Goal: Task Accomplishment & Management: Manage account settings

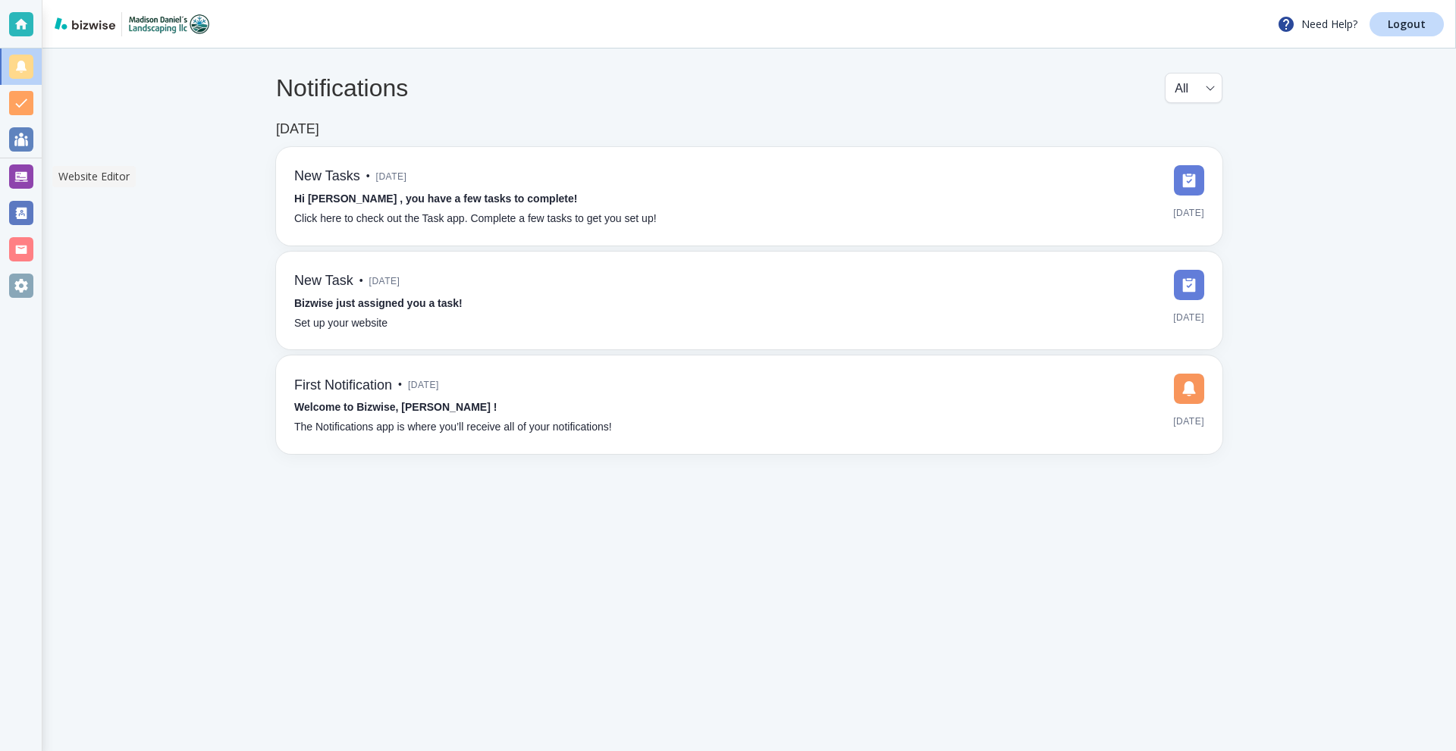
click at [20, 173] on div at bounding box center [21, 177] width 24 height 24
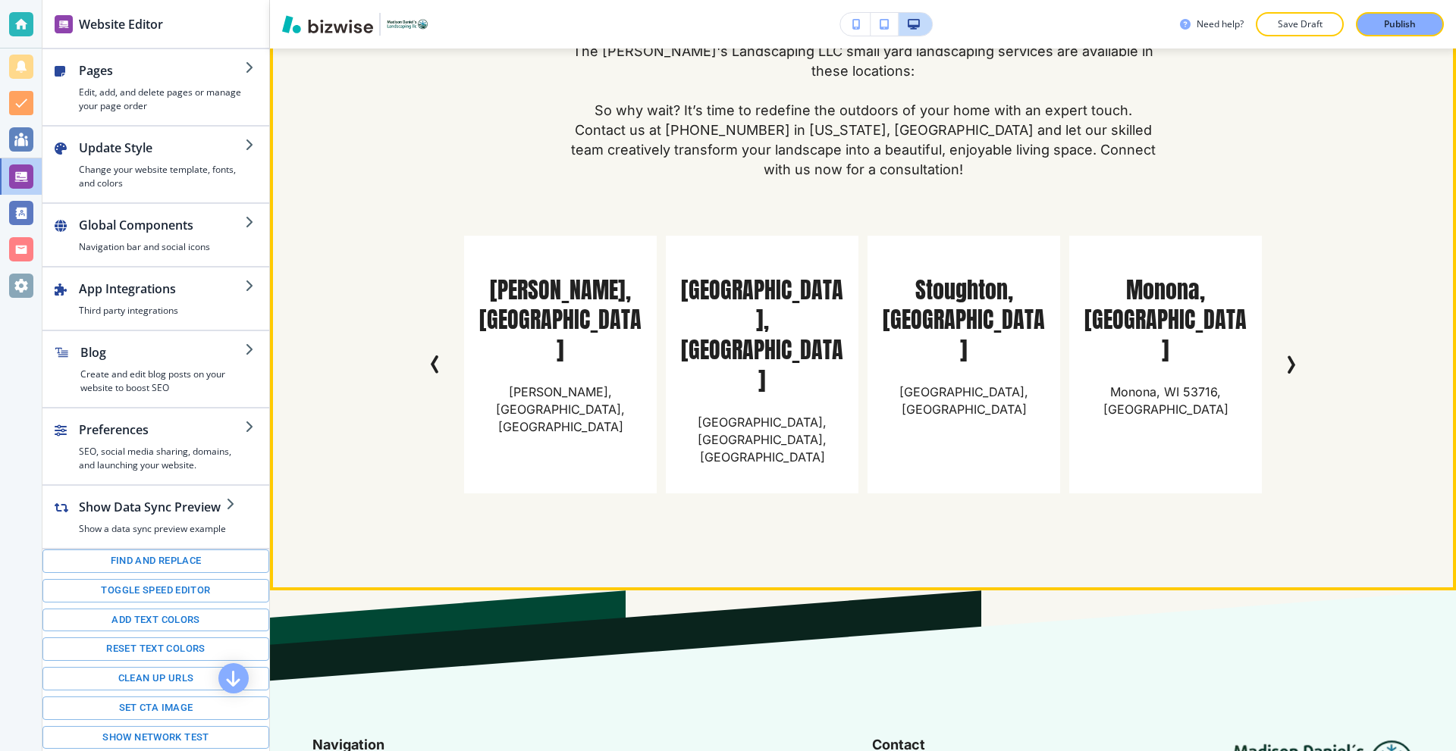
scroll to position [11243, 0]
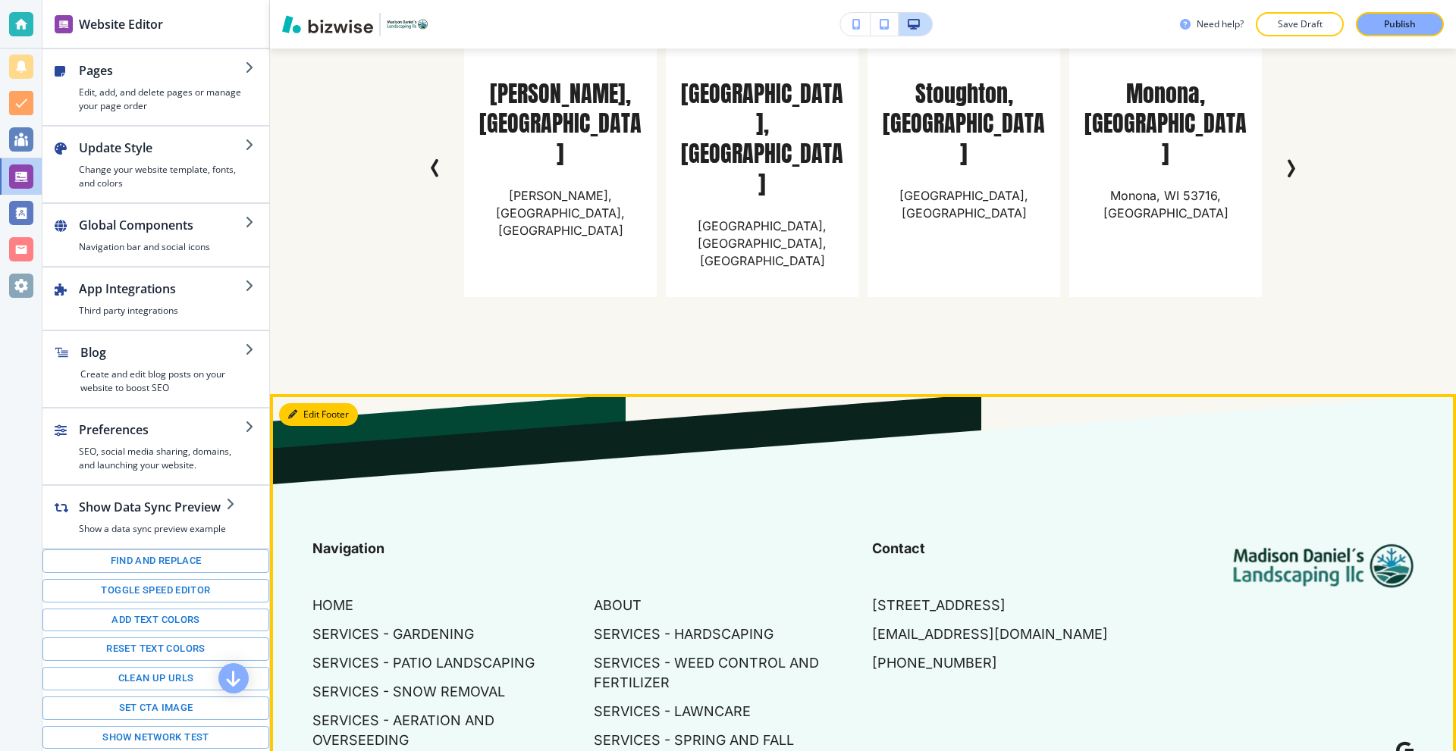
click at [312, 403] on button "Edit Footer" at bounding box center [318, 414] width 79 height 23
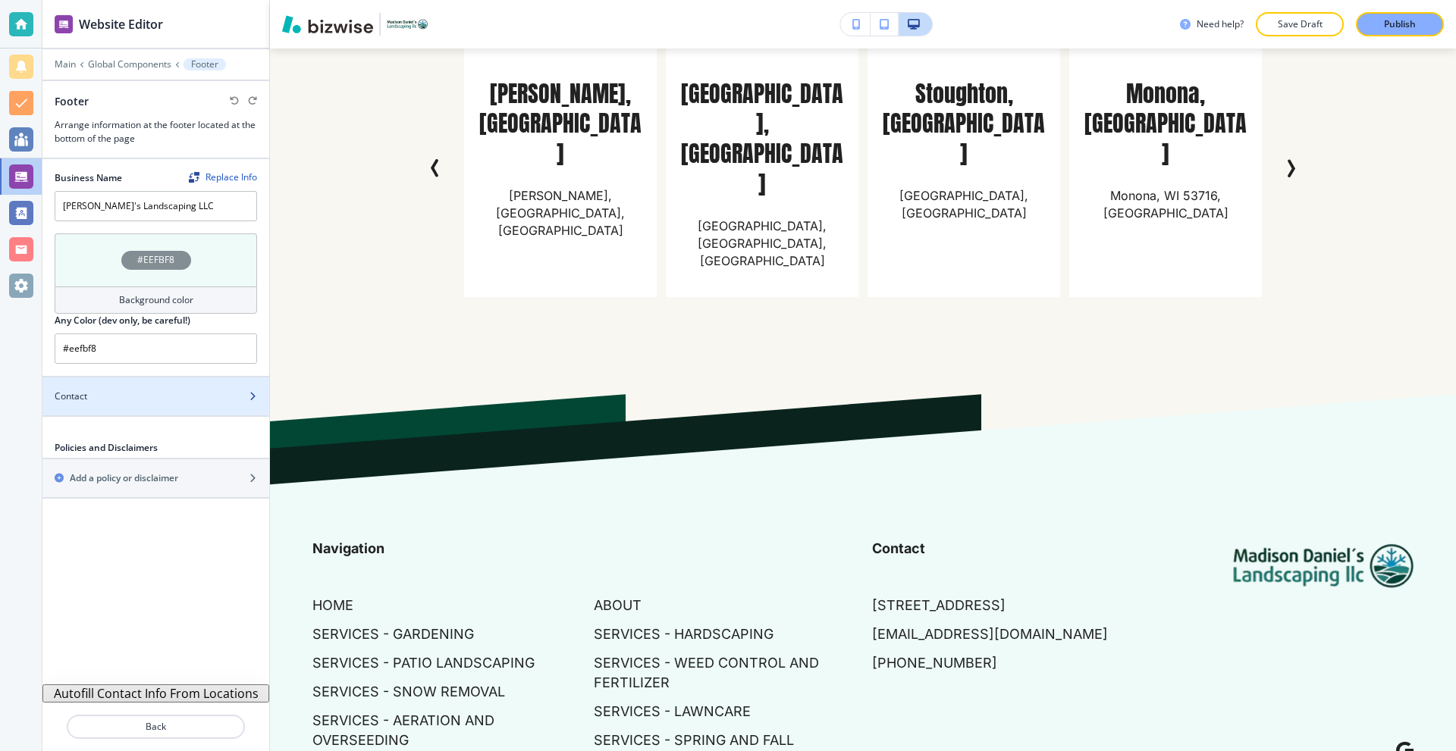
click at [150, 391] on div "Contact" at bounding box center [138, 397] width 193 height 14
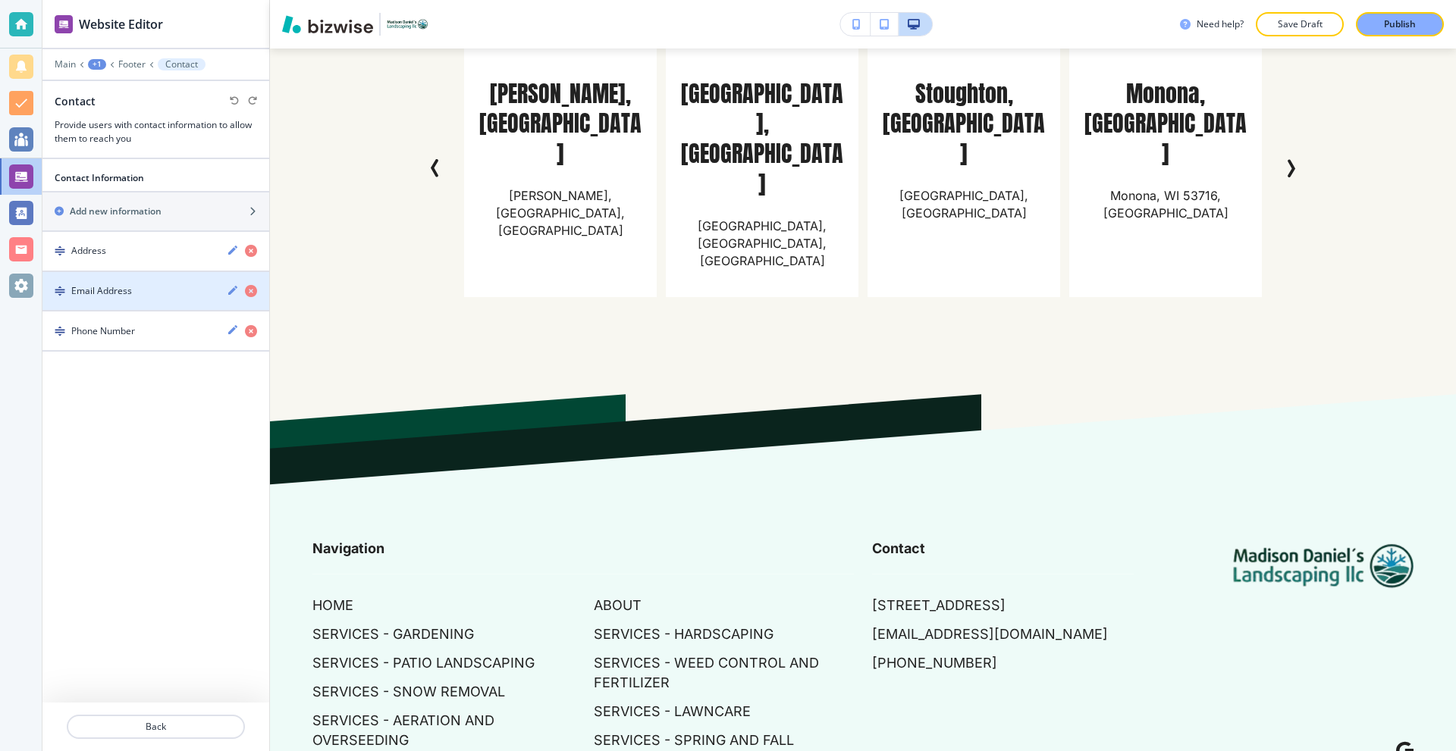
click at [115, 299] on div "button" at bounding box center [155, 304] width 227 height 12
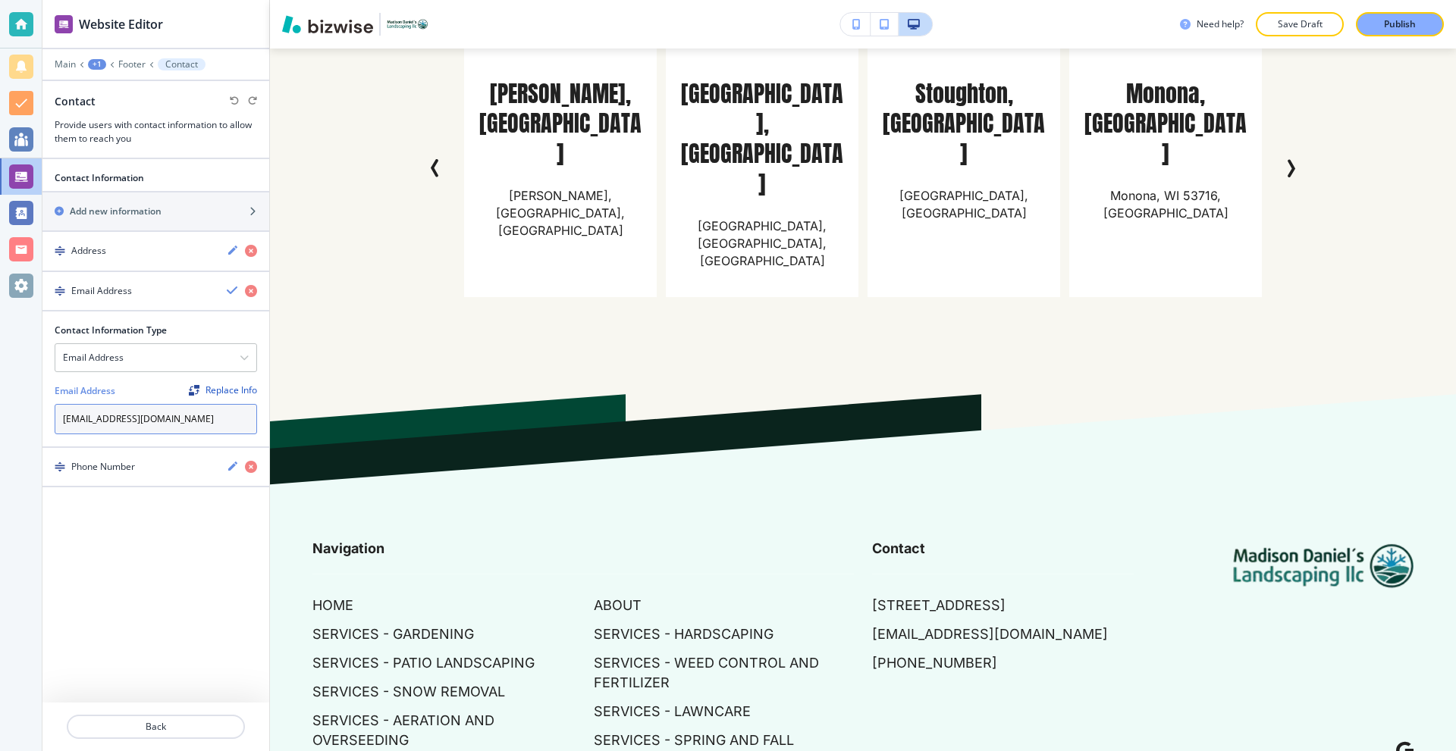
click at [95, 422] on input "[EMAIL_ADDRESS][DOMAIN_NAME]" at bounding box center [156, 419] width 202 height 30
type input "[EMAIL_ADDRESS][DOMAIN_NAME]"
click at [155, 520] on div "Contact Information Add new information Address Email Address Contact Informati…" at bounding box center [155, 455] width 227 height 592
click at [229, 393] on div "Replace Info" at bounding box center [223, 390] width 68 height 11
click at [155, 418] on input "[EMAIL_ADDRESS][DOMAIN_NAME]" at bounding box center [156, 419] width 202 height 30
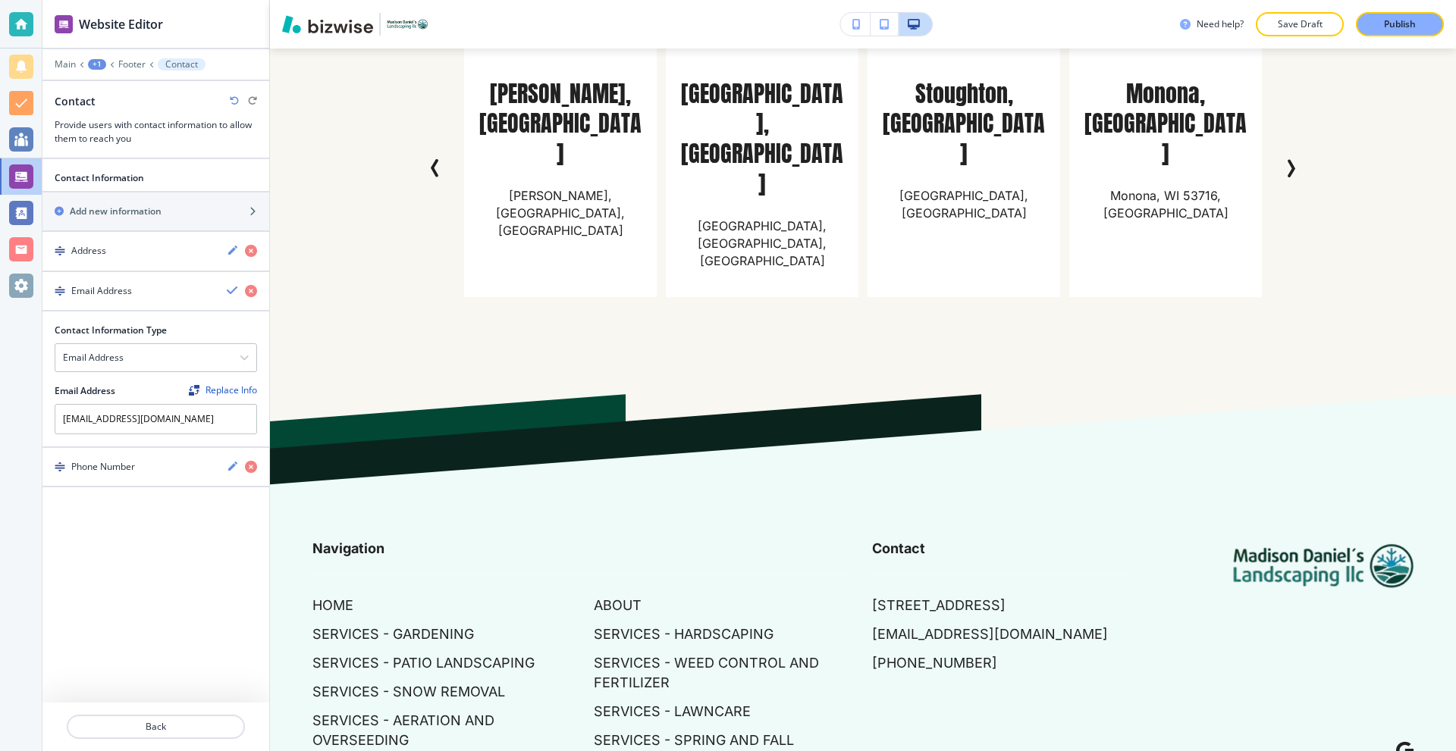
click at [187, 523] on div "Contact Information Add new information Address Email Address Contact Informati…" at bounding box center [155, 455] width 227 height 592
click at [1400, 22] on p "Publish" at bounding box center [1400, 24] width 32 height 14
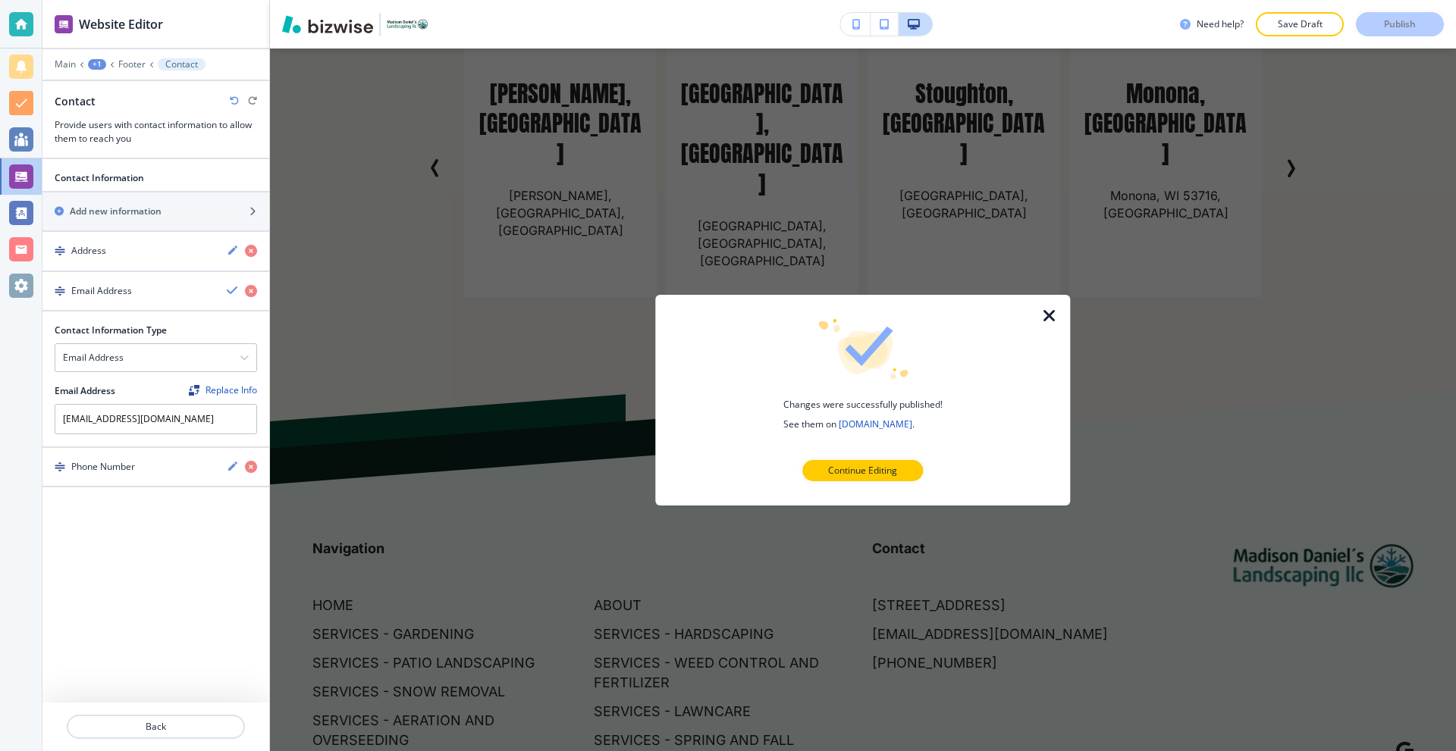
click at [1050, 316] on icon "button" at bounding box center [1049, 315] width 18 height 18
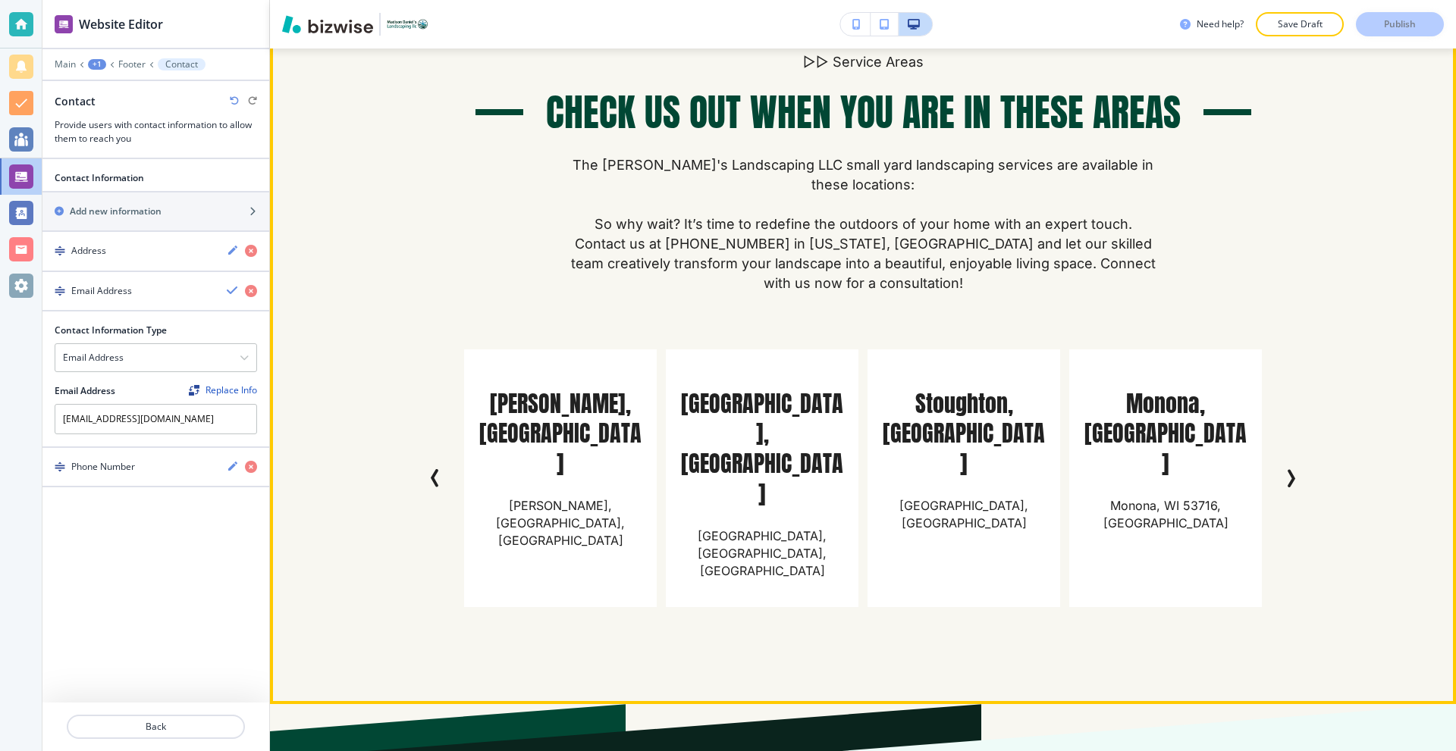
scroll to position [10789, 0]
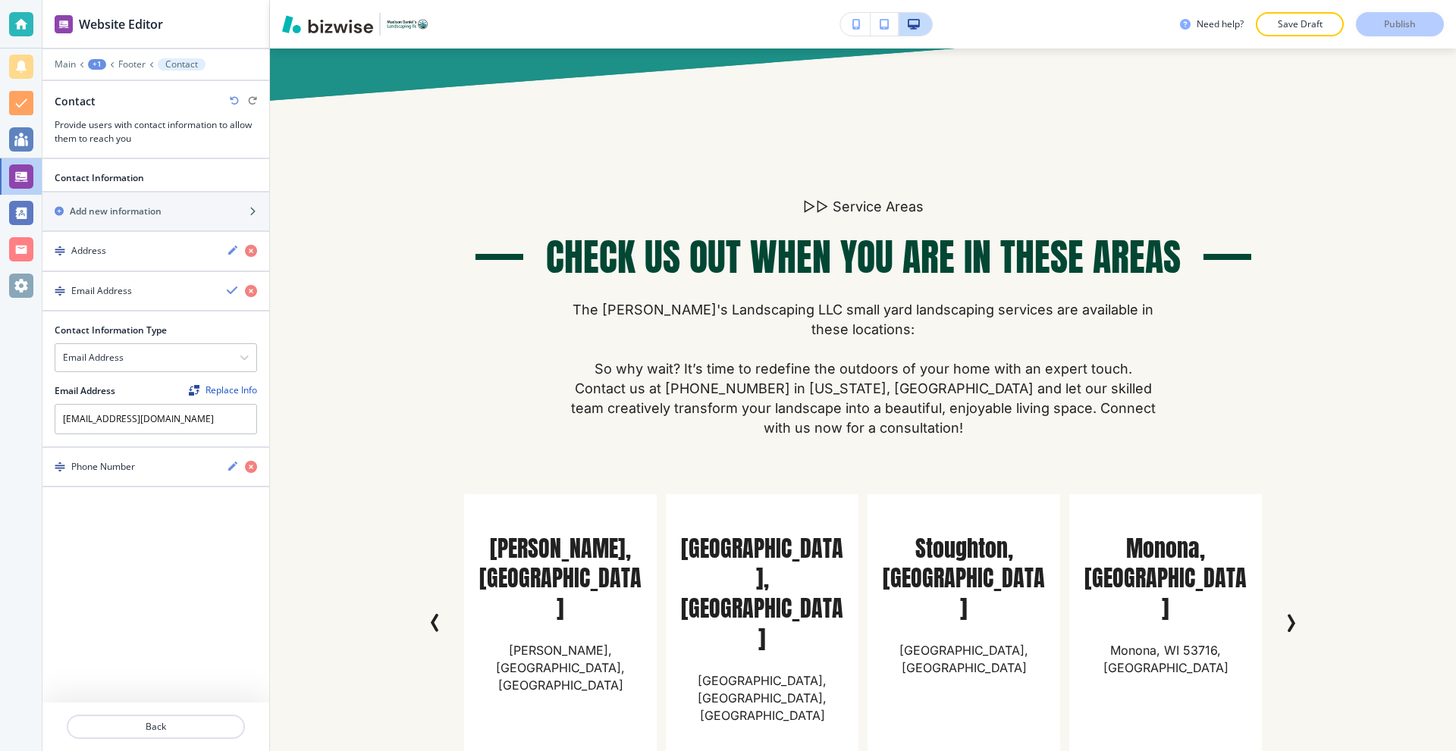
click at [25, 29] on div at bounding box center [21, 24] width 24 height 24
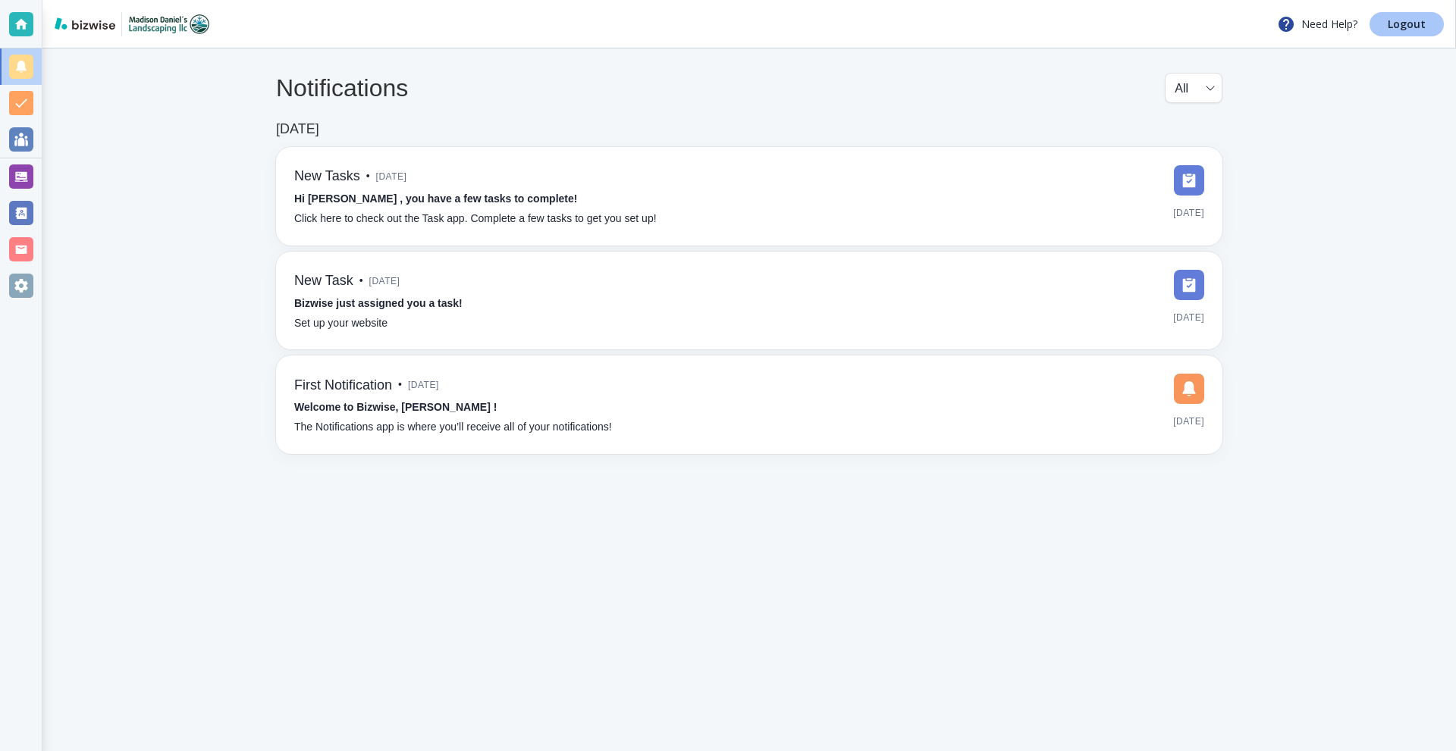
click at [1389, 25] on p "Logout" at bounding box center [1406, 24] width 38 height 11
